Goal: Task Accomplishment & Management: Use online tool/utility

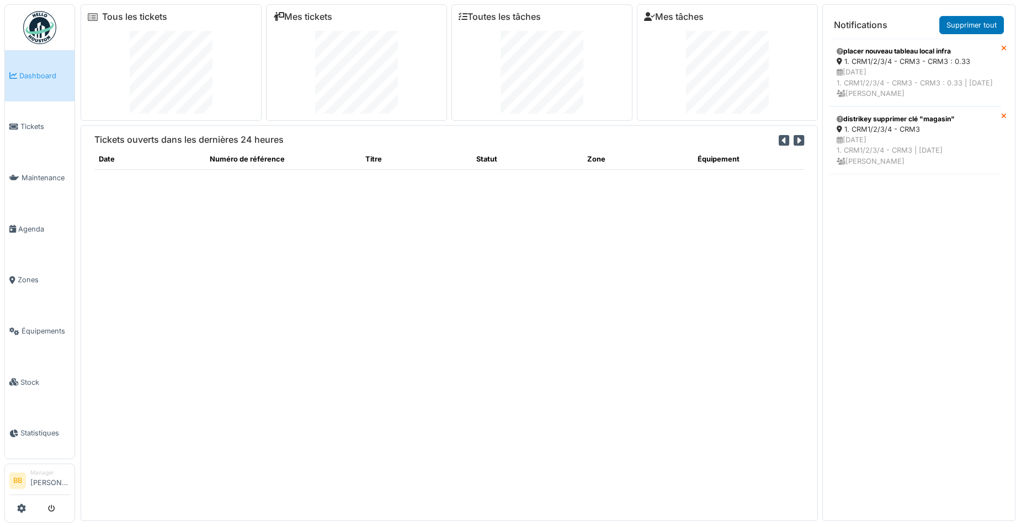
click at [19, 95] on link "Dashboard" at bounding box center [40, 75] width 70 height 51
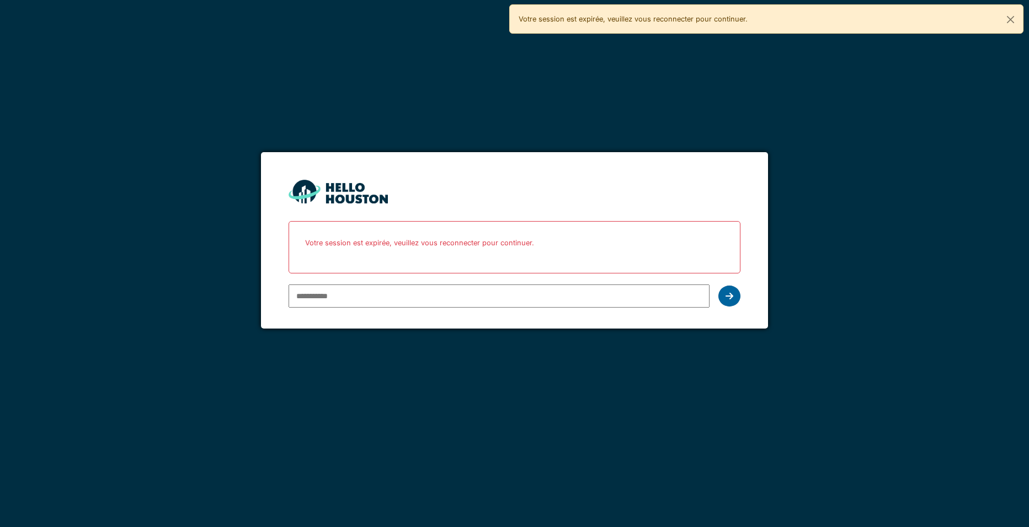
type input "**********"
click at [731, 295] on icon at bounding box center [729, 296] width 8 height 9
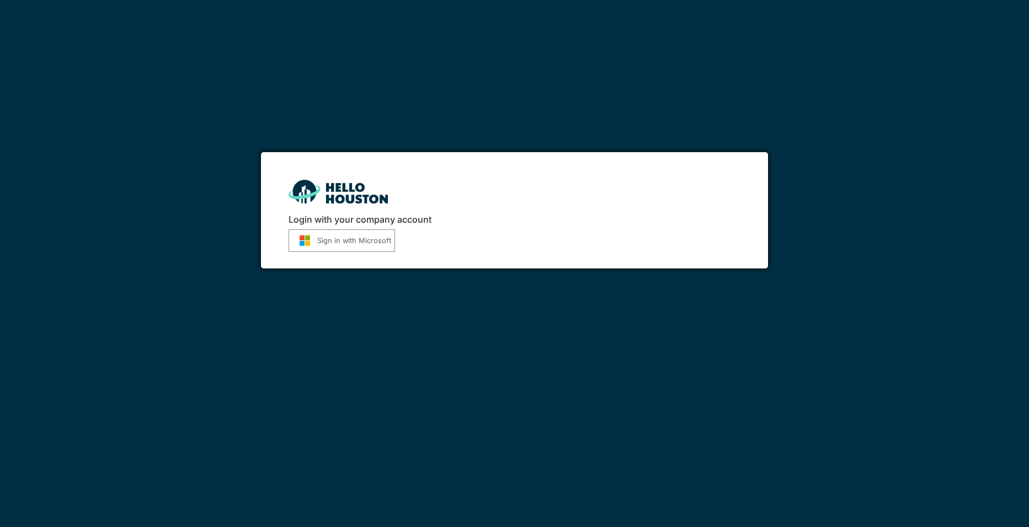
click at [359, 238] on button "Sign in with Microsoft" at bounding box center [342, 240] width 106 height 23
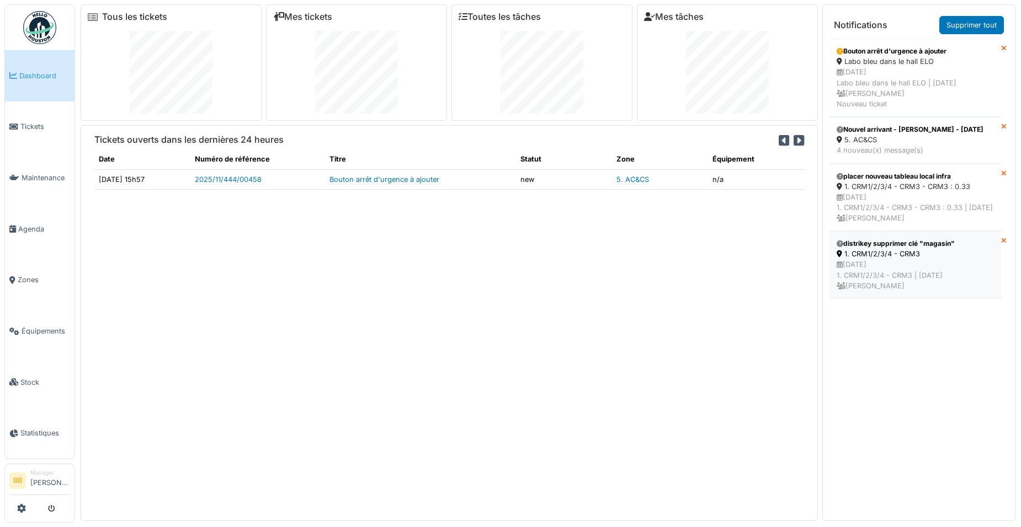
click at [866, 288] on div "04/10/2025 1. CRM1/2/3/4 - CRM3 | Il y a 4 jour(s) Benoit Benecchi" at bounding box center [914, 275] width 157 height 32
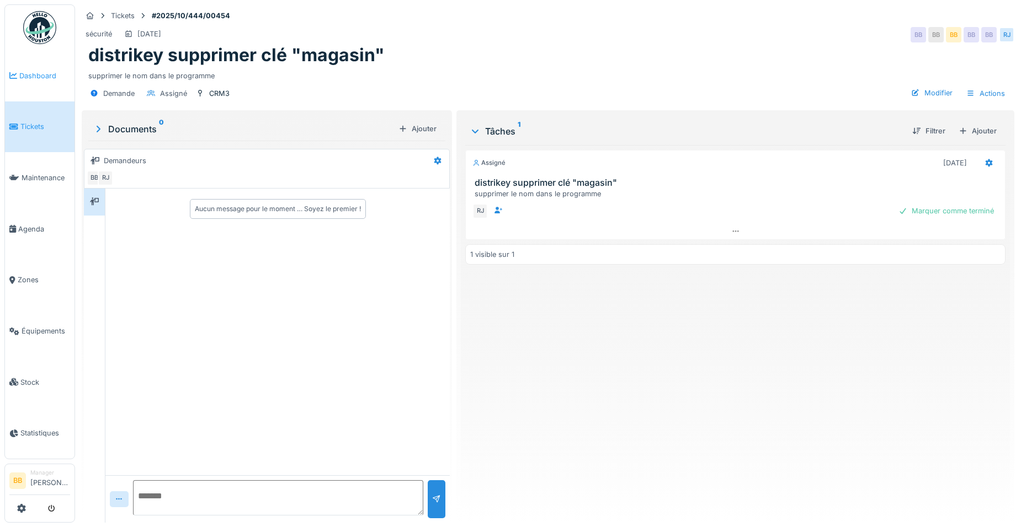
click at [24, 79] on span "Dashboard" at bounding box center [44, 76] width 51 height 10
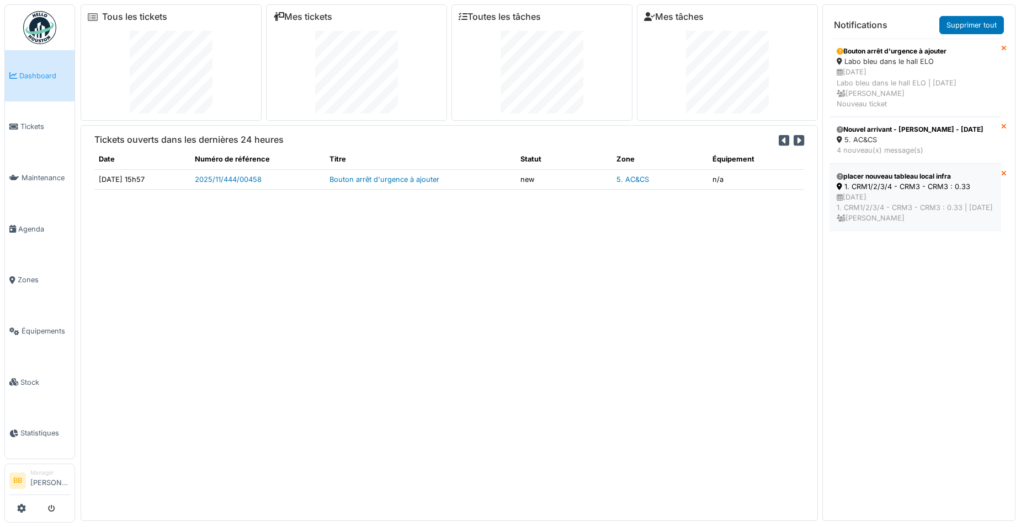
click at [916, 192] on div "1. CRM1/2/3/4 - CRM3 - CRM3 : 0.33" at bounding box center [914, 186] width 157 height 10
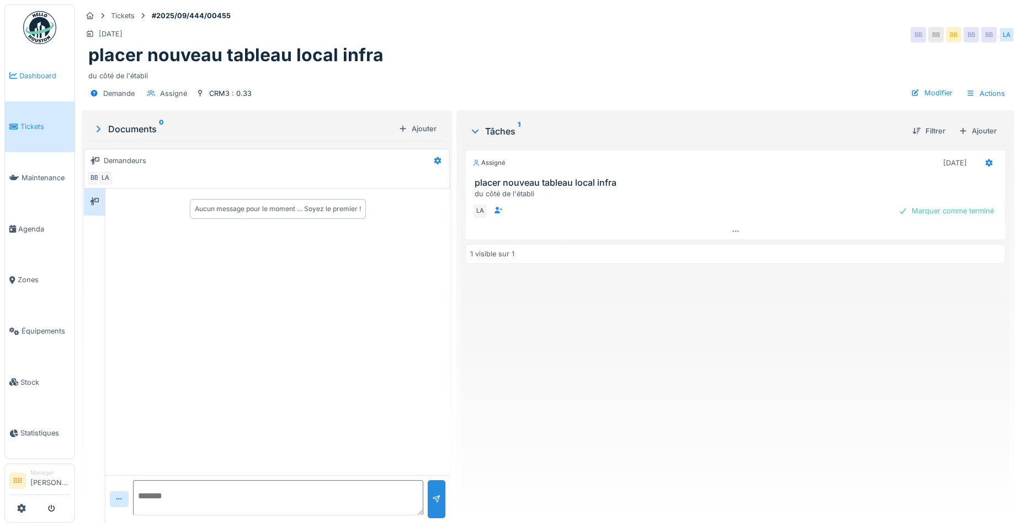
click at [29, 79] on span "Dashboard" at bounding box center [44, 76] width 51 height 10
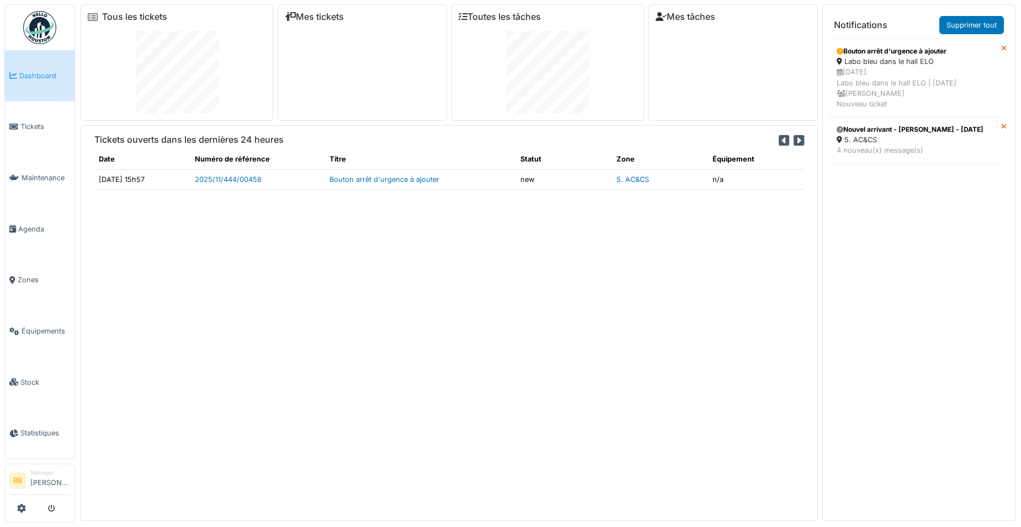
click at [878, 135] on div "Nouvel arrivant - [PERSON_NAME] - [DATE]" at bounding box center [914, 130] width 157 height 10
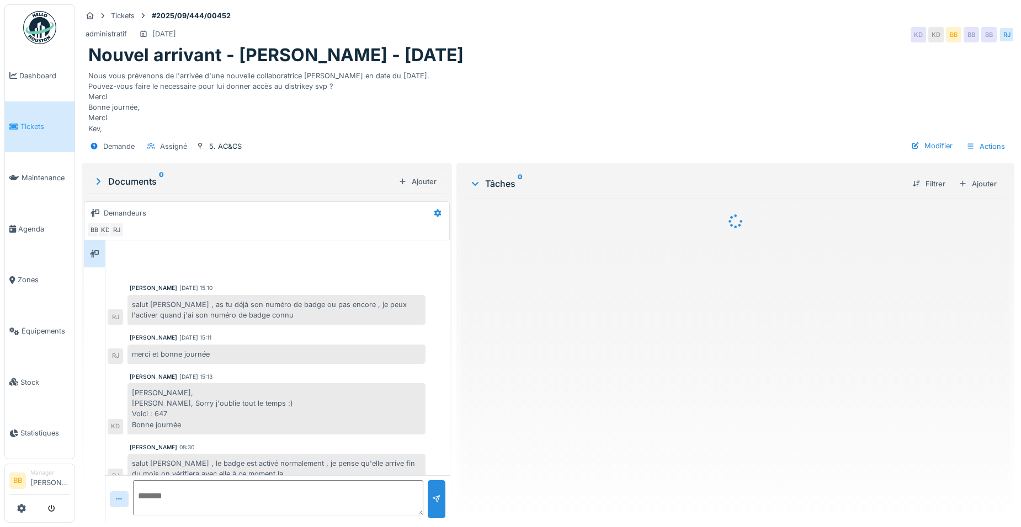
scroll to position [13, 0]
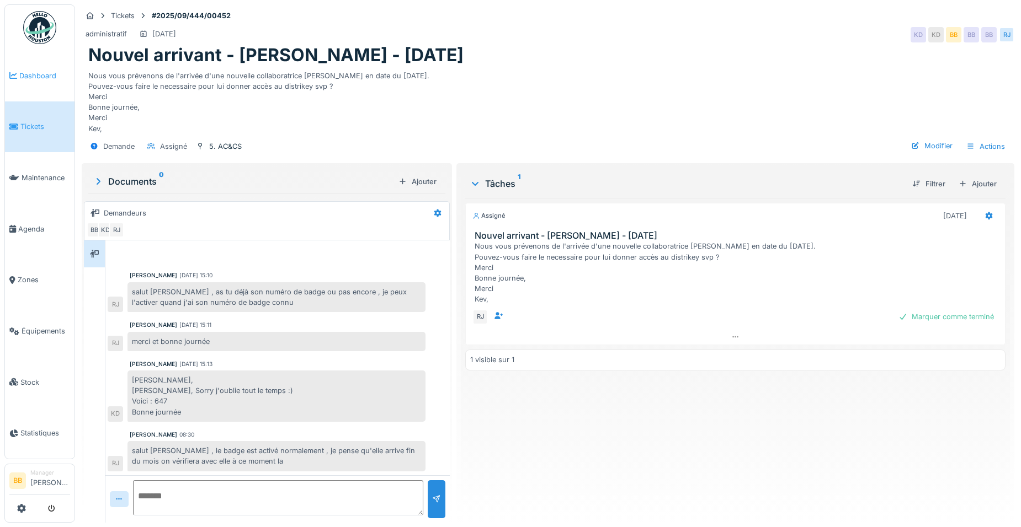
click at [35, 78] on span "Dashboard" at bounding box center [44, 76] width 51 height 10
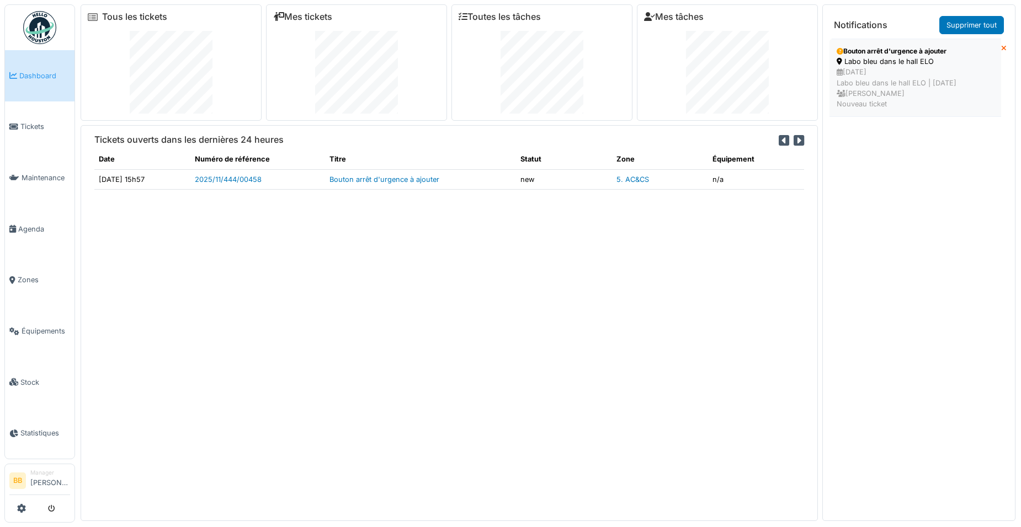
click at [877, 63] on div "Labo bleu dans le hall ELO" at bounding box center [914, 61] width 157 height 10
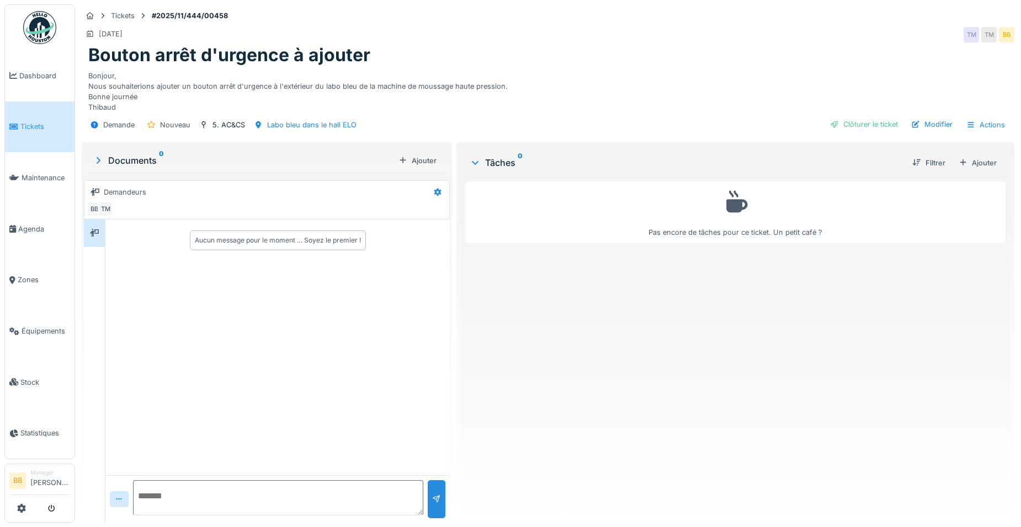
click at [337, 504] on textarea at bounding box center [278, 497] width 290 height 35
type textarea "*"
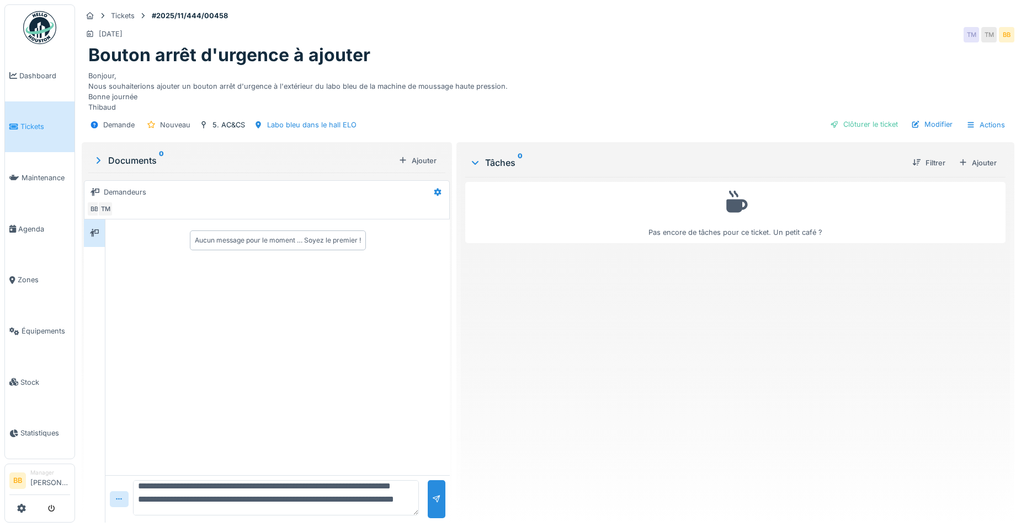
scroll to position [40, 0]
type textarea "**********"
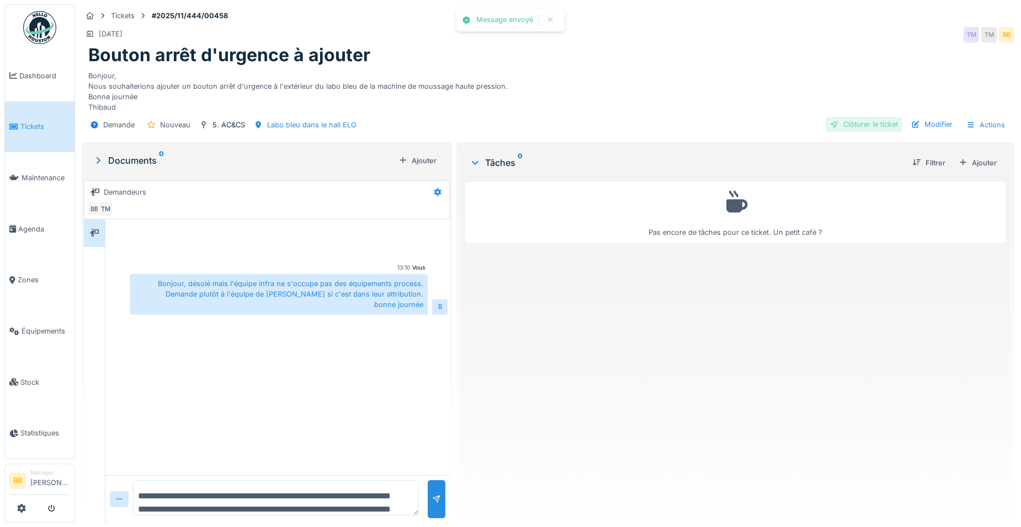
click at [859, 124] on div "Clôturer le ticket" at bounding box center [863, 124] width 77 height 15
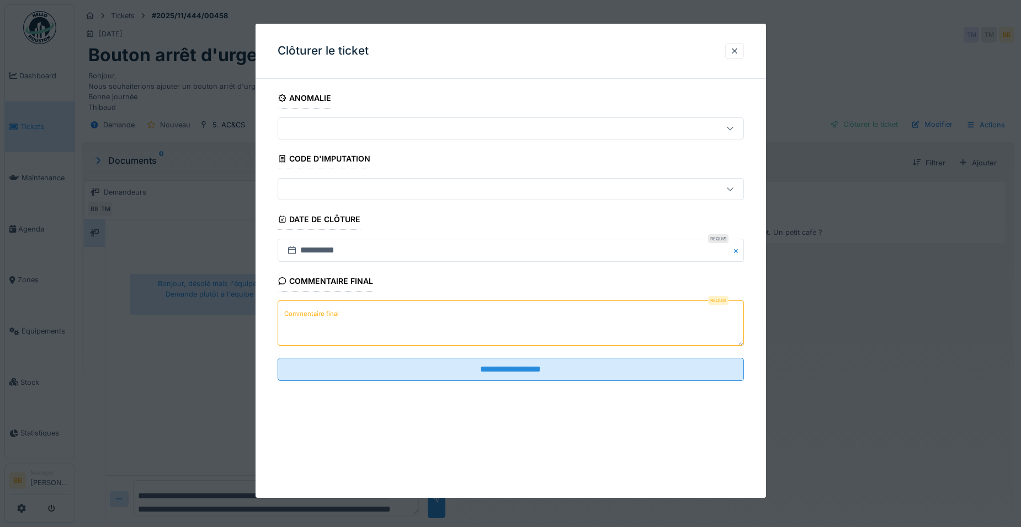
click at [733, 50] on div at bounding box center [734, 51] width 19 height 16
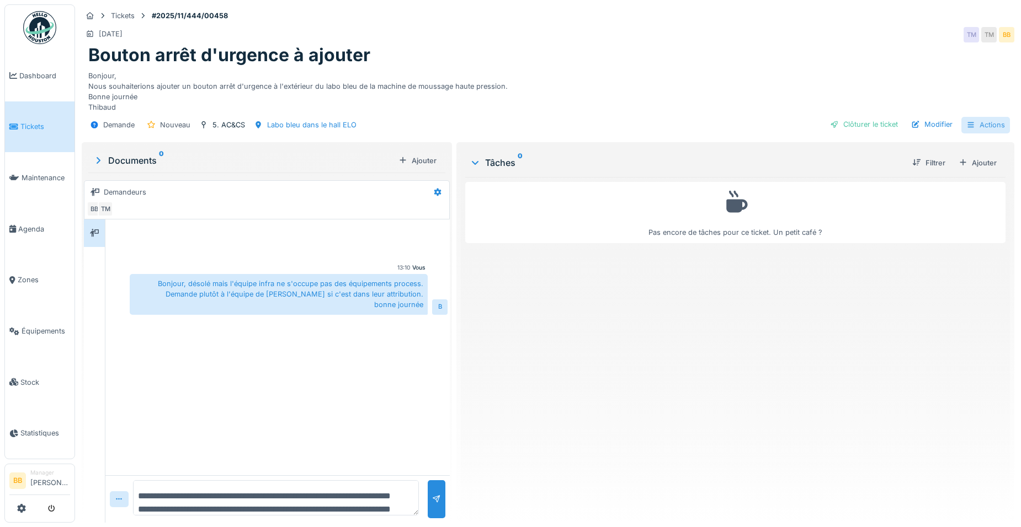
click at [970, 125] on div "Actions" at bounding box center [985, 125] width 49 height 16
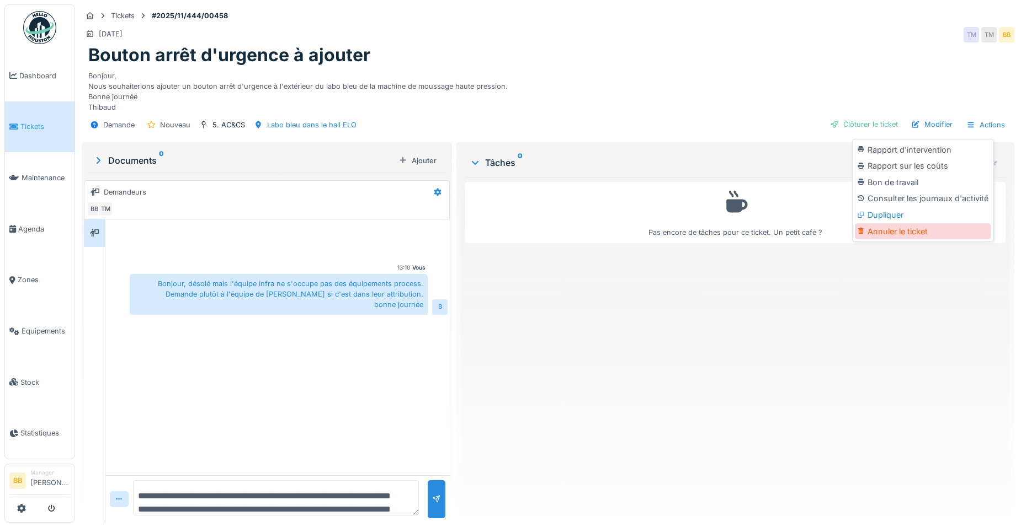
click at [874, 236] on div "Annuler le ticket" at bounding box center [923, 231] width 136 height 17
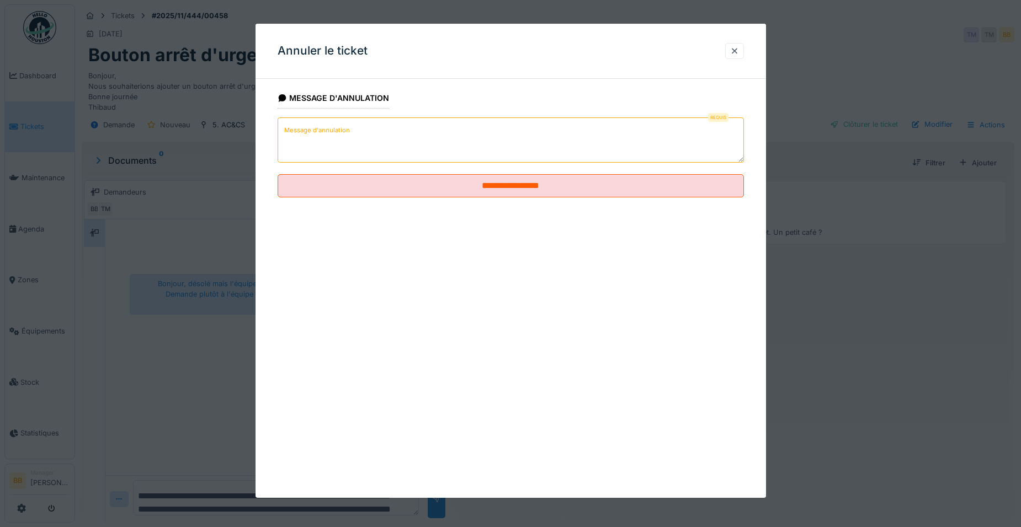
click at [373, 135] on textarea "Message d'annulation" at bounding box center [510, 140] width 466 height 45
type textarea "*"
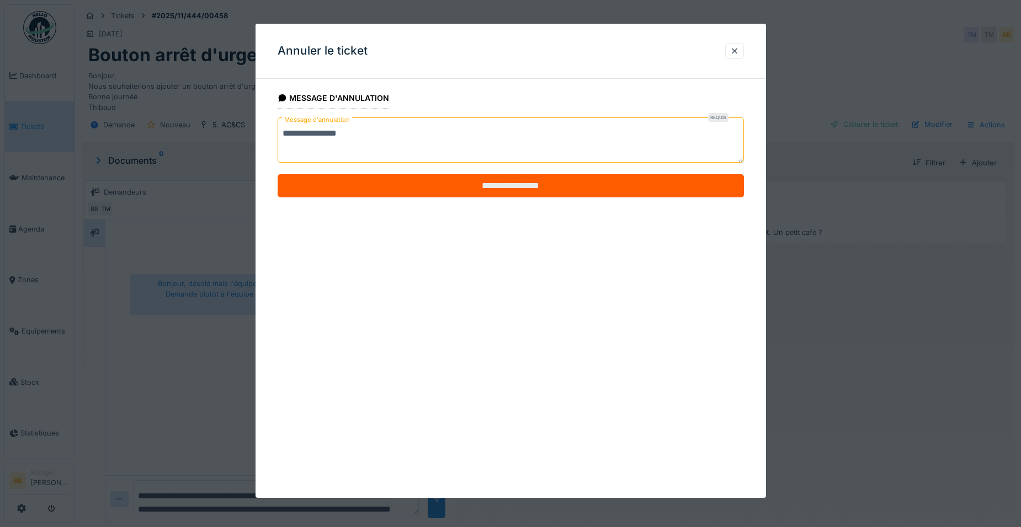
type textarea "**********"
click at [452, 182] on input "**********" at bounding box center [510, 185] width 466 height 23
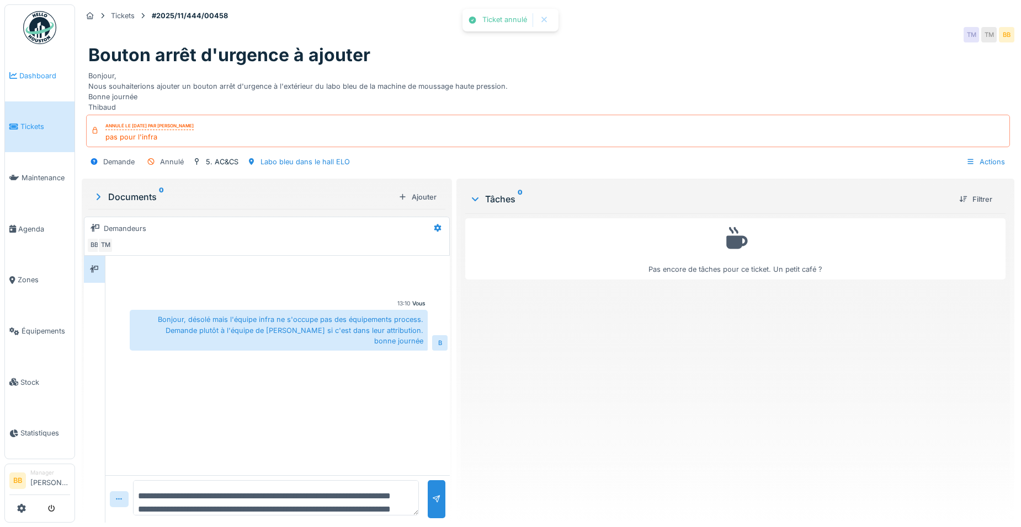
click at [32, 77] on span "Dashboard" at bounding box center [44, 76] width 51 height 10
